Goal: Book appointment/travel/reservation

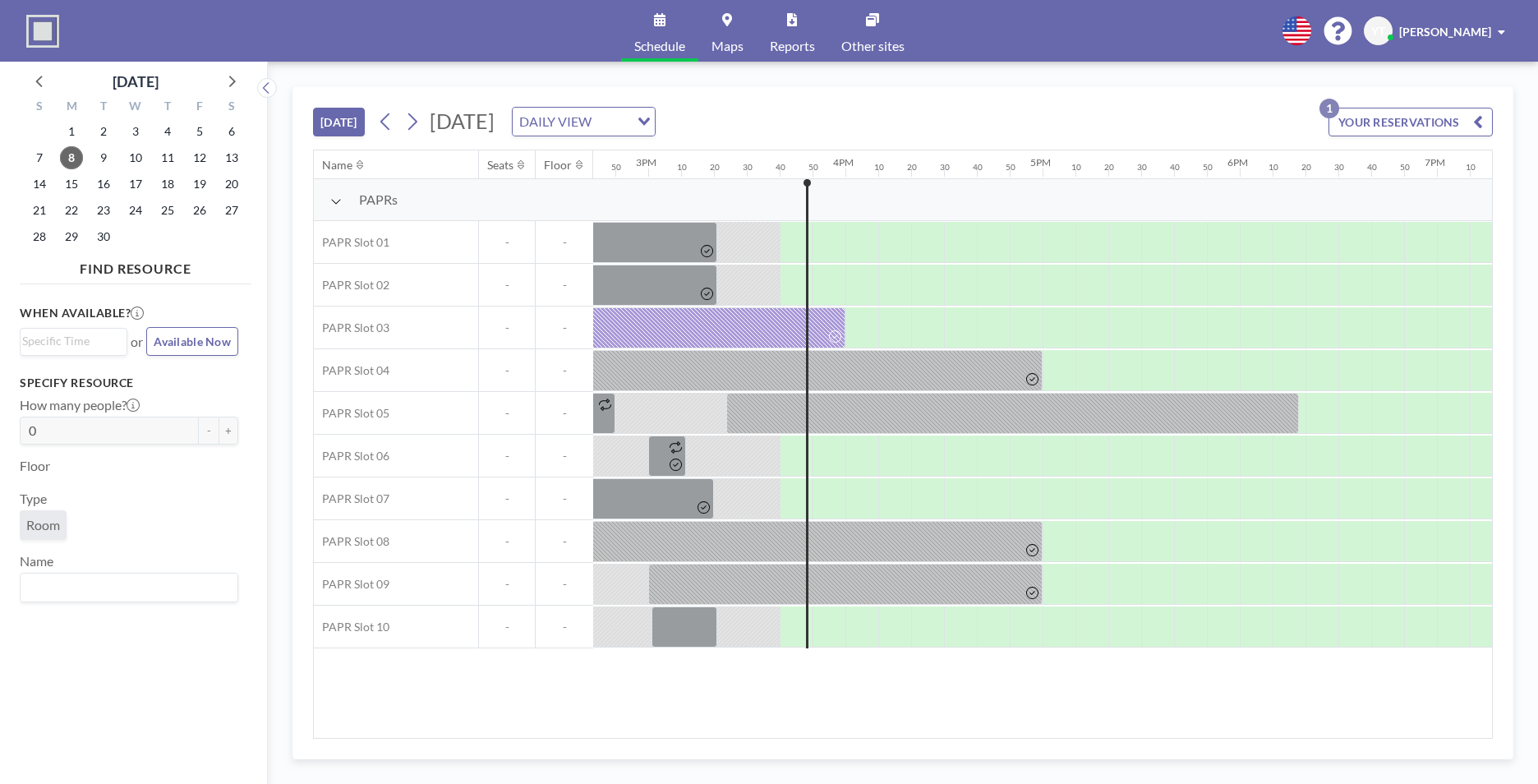
scroll to position [0, 2739]
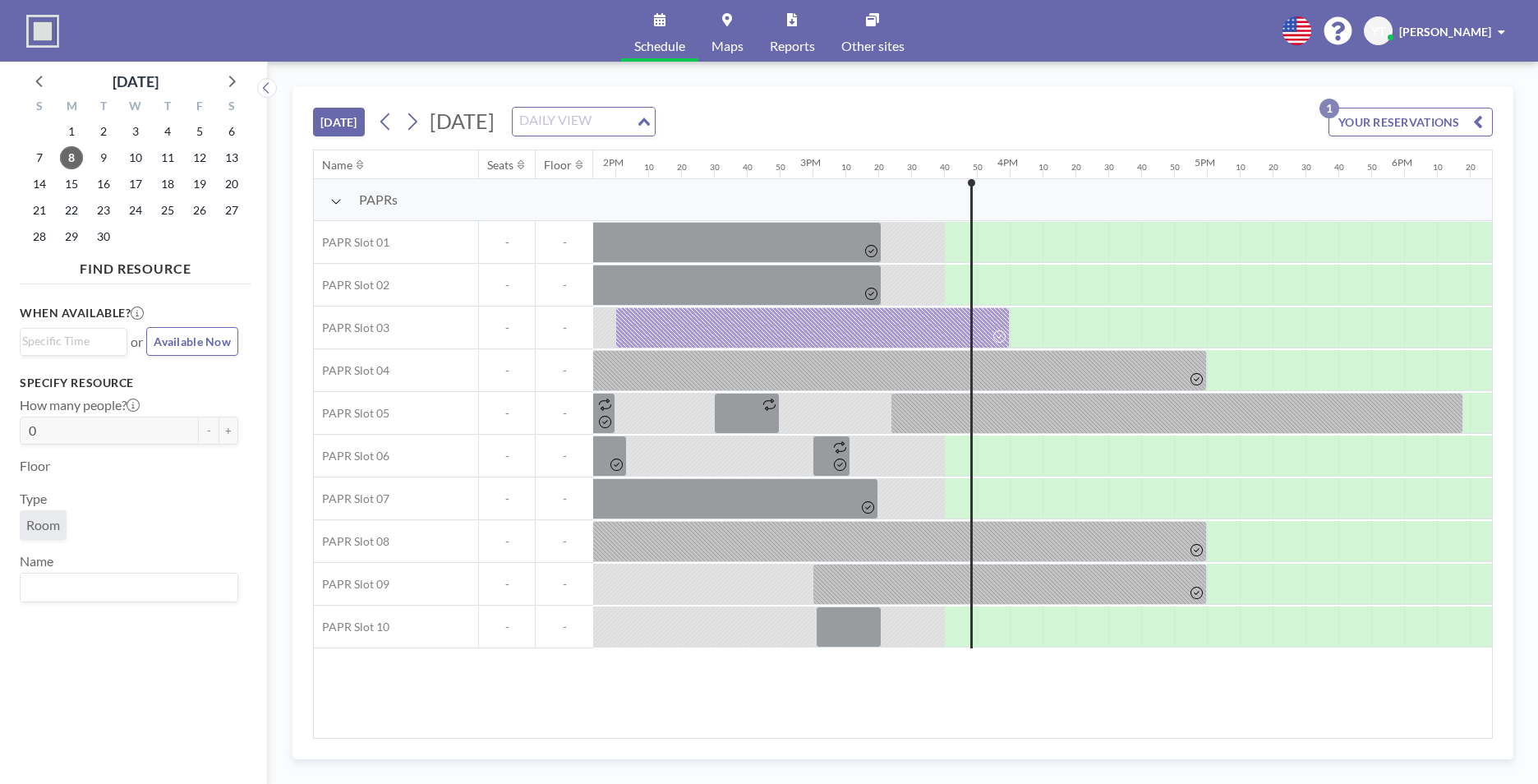
click at [655, 125] on div "Loading..." at bounding box center [646, 120] width 19 height 24
click at [409, 113] on icon at bounding box center [412, 122] width 16 height 24
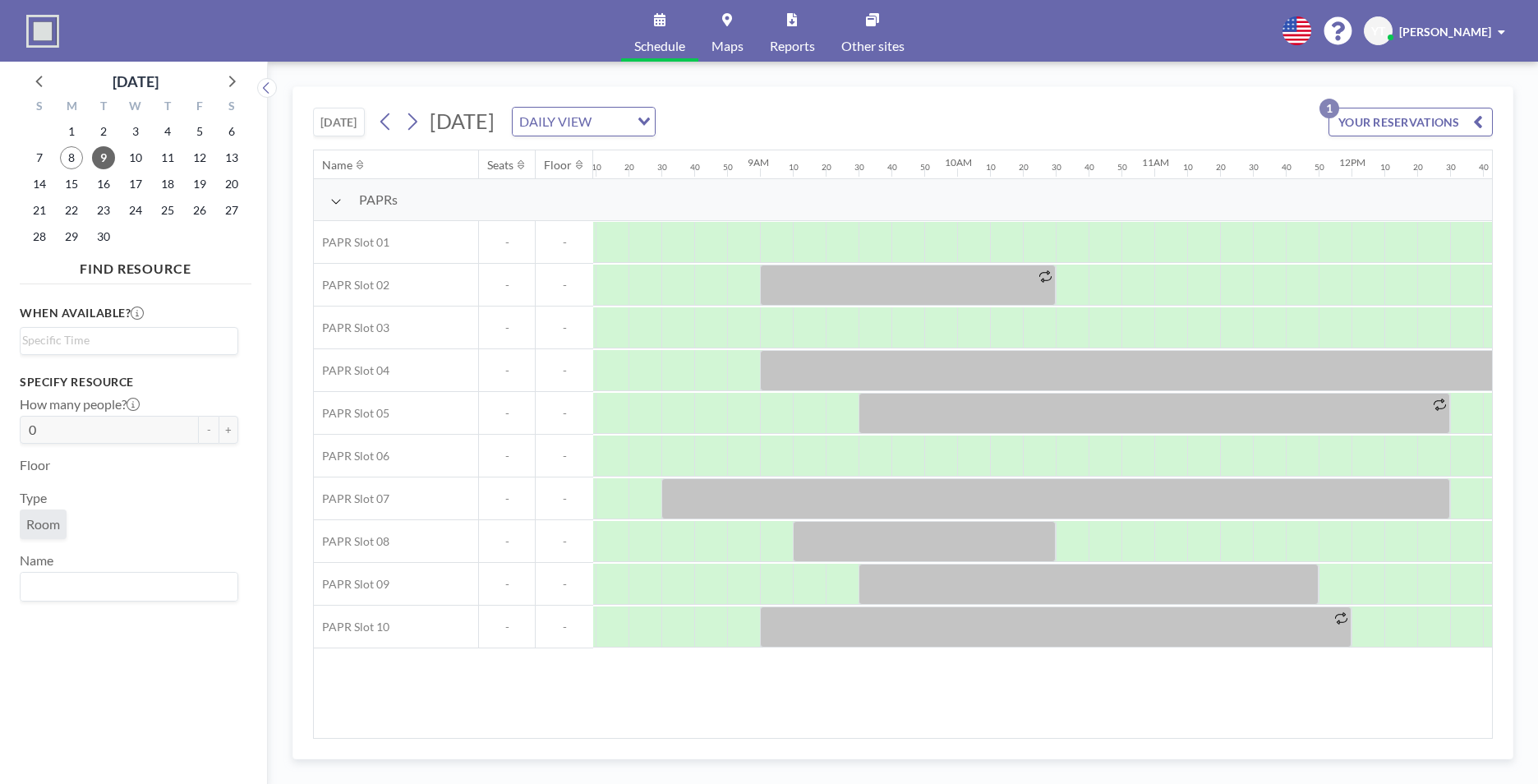
scroll to position [0, 1605]
click at [985, 465] on div at bounding box center [976, 456] width 33 height 41
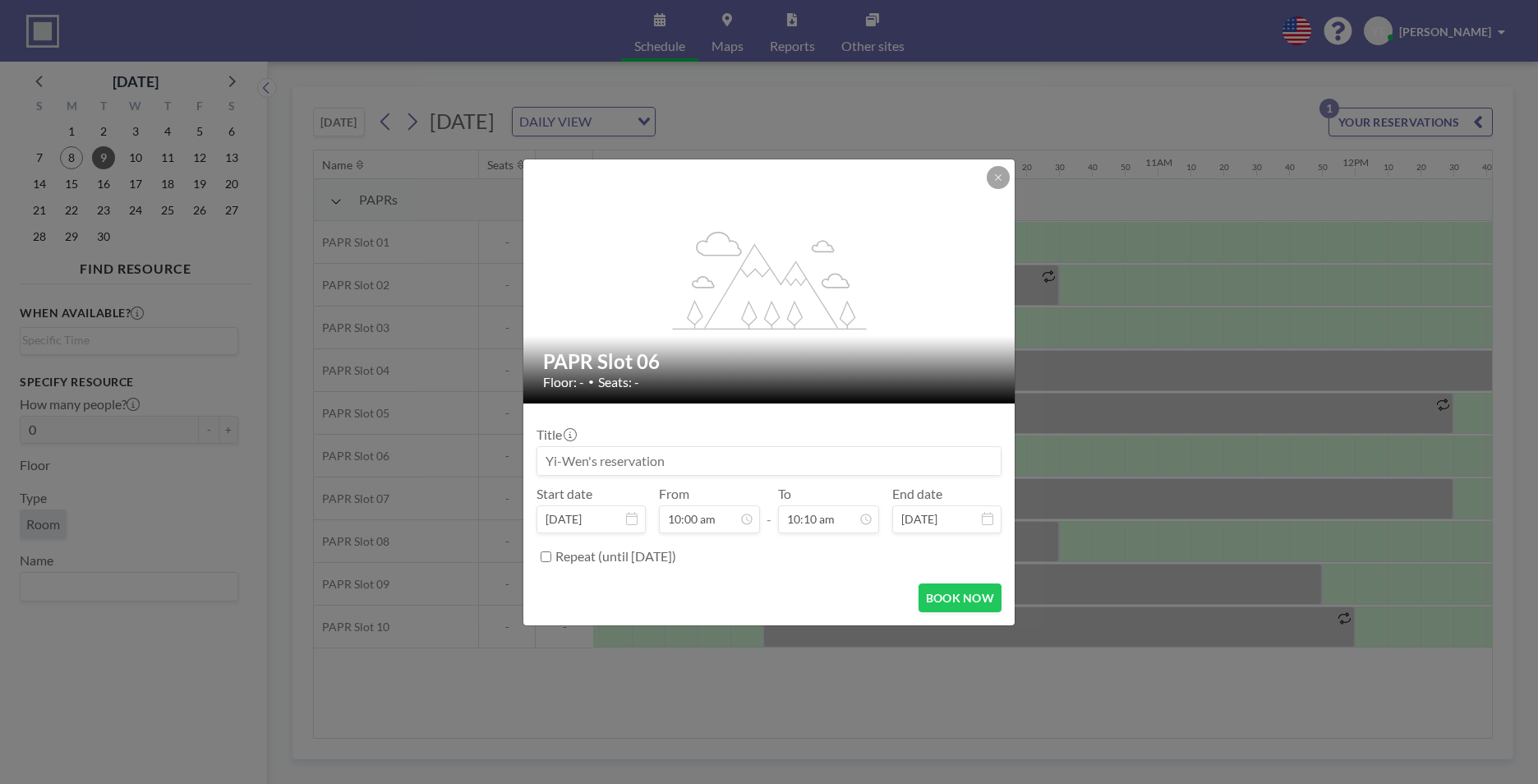
click at [985, 465] on input at bounding box center [769, 461] width 464 height 28
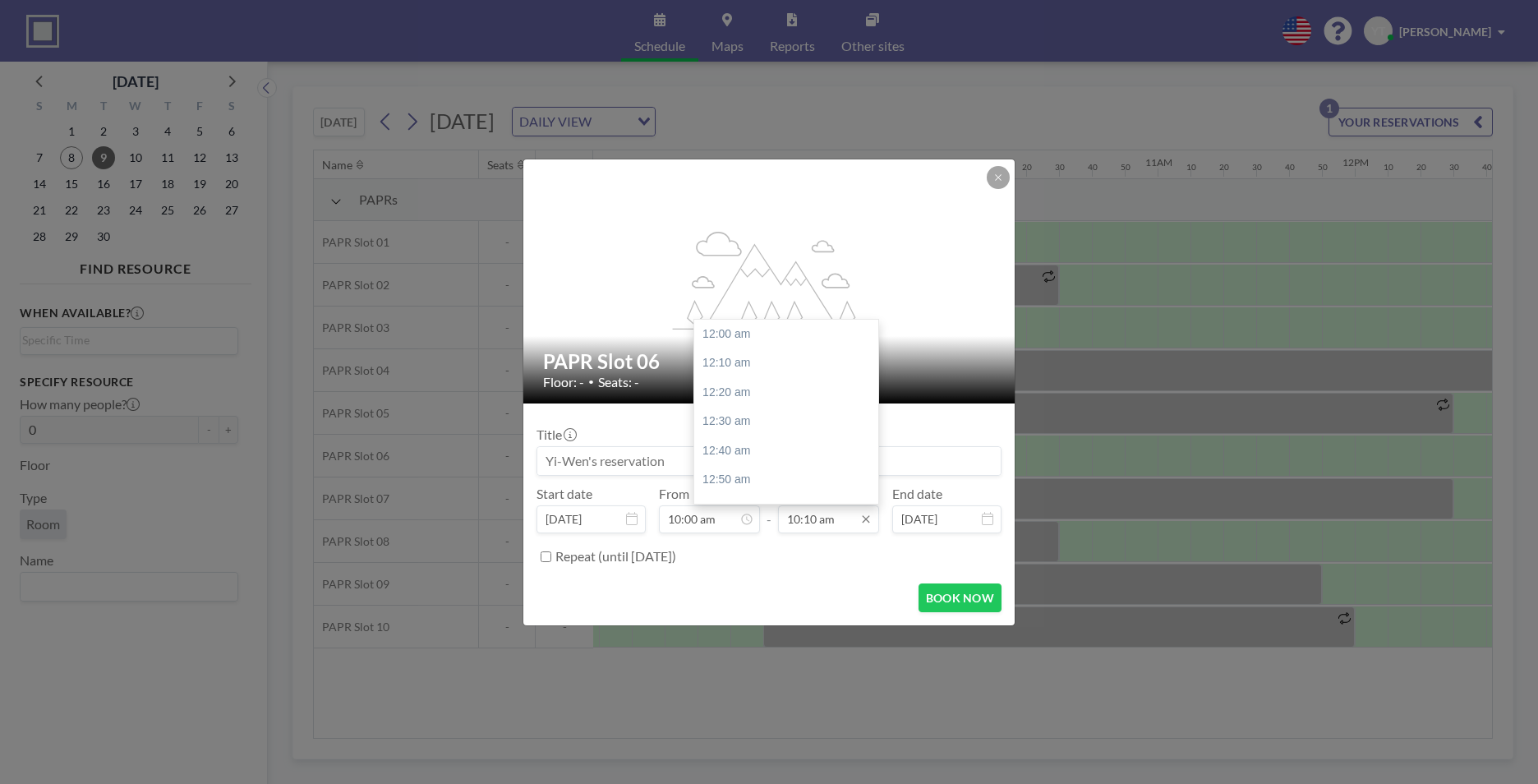
scroll to position [1784, 0]
click at [833, 516] on input "10:10 am" at bounding box center [828, 519] width 101 height 28
click at [794, 472] on div "11:00 am" at bounding box center [791, 480] width 192 height 29
click at [832, 517] on input "11:00 am" at bounding box center [828, 519] width 101 height 28
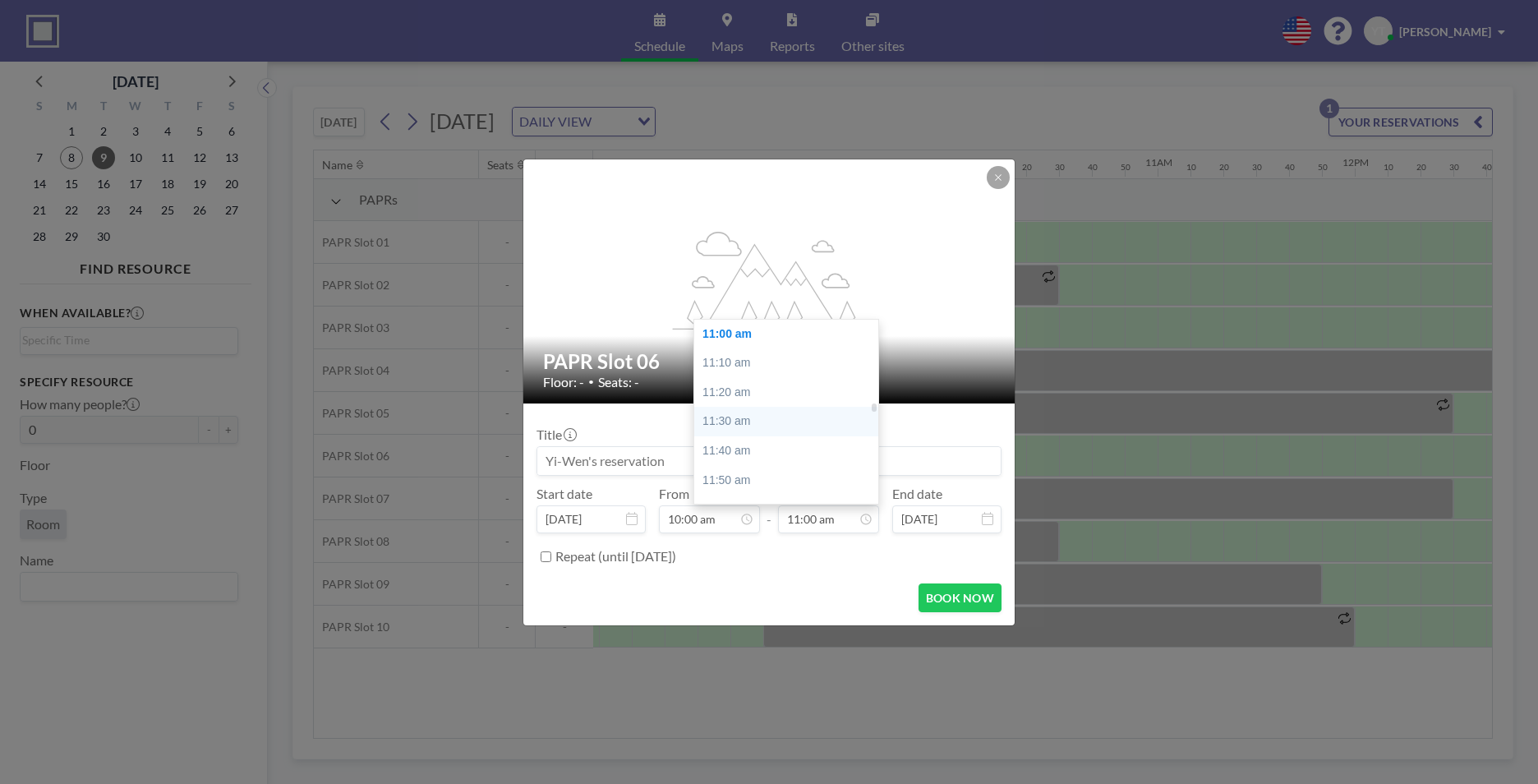
click at [778, 420] on div "11:30 am" at bounding box center [791, 421] width 192 height 29
type input "11:30 am"
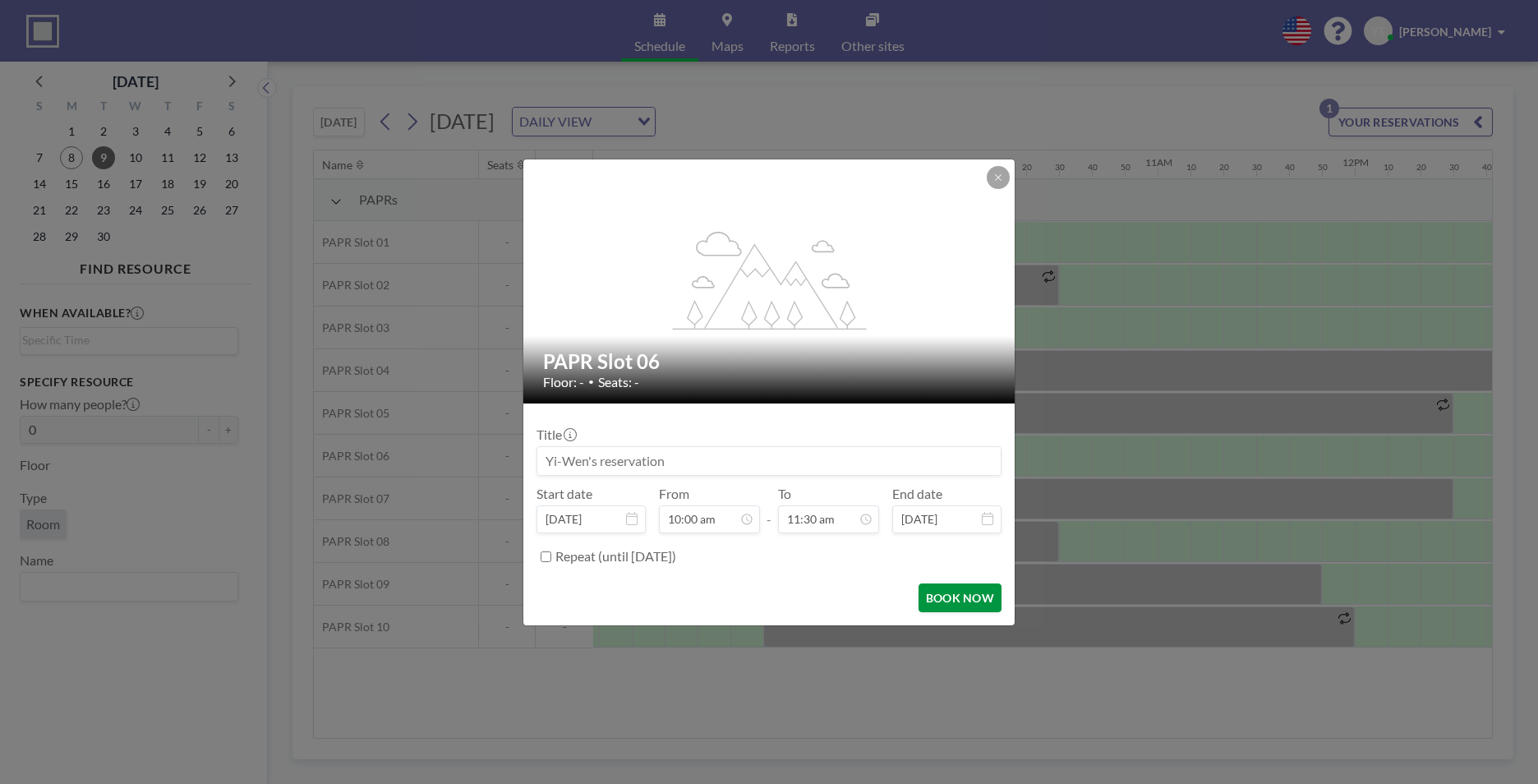
scroll to position [2017, 0]
click at [960, 603] on button "BOOK NOW" at bounding box center [960, 597] width 83 height 29
